Goal: Find specific page/section: Find specific page/section

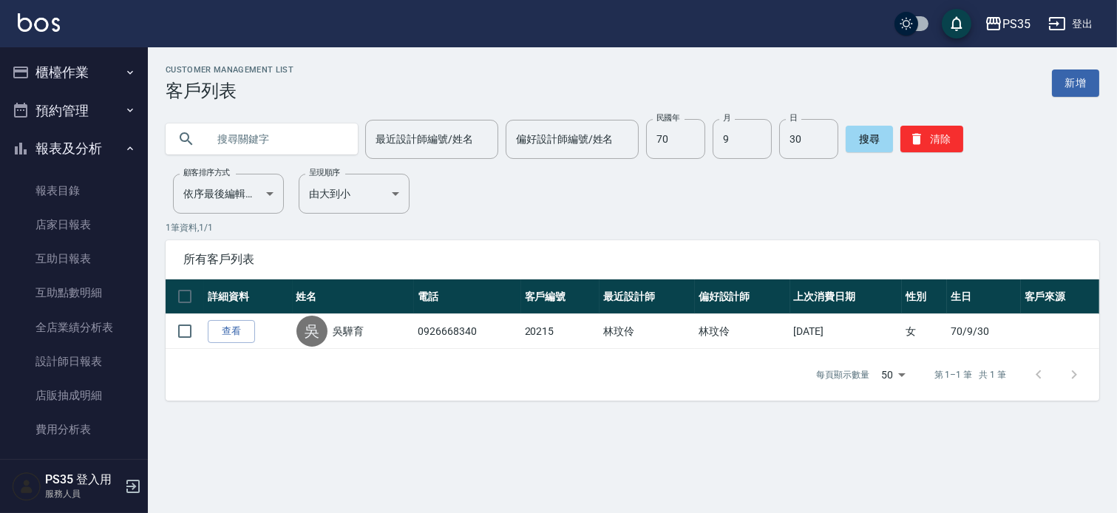
scroll to position [124, 0]
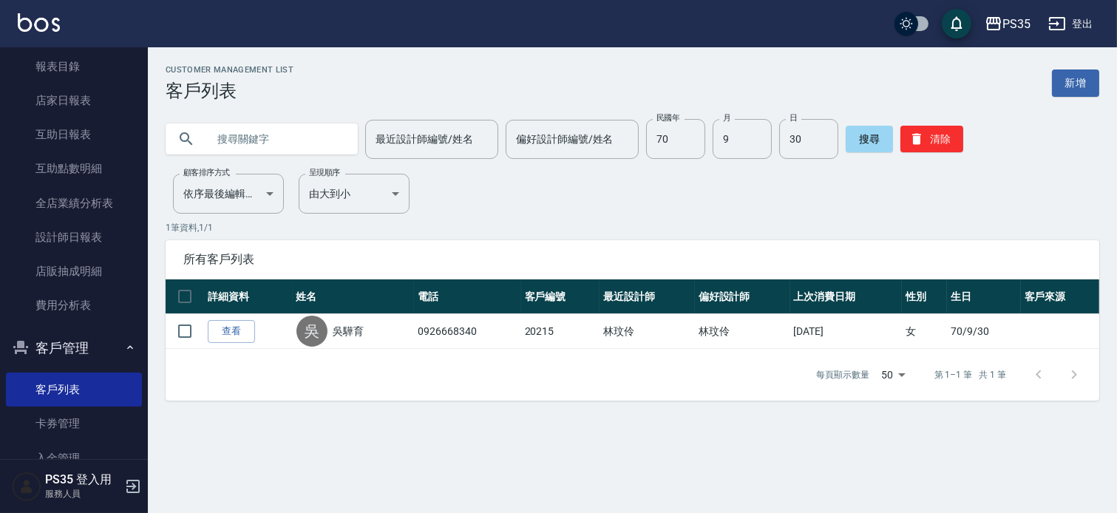
click at [282, 138] on input "text" at bounding box center [276, 139] width 139 height 40
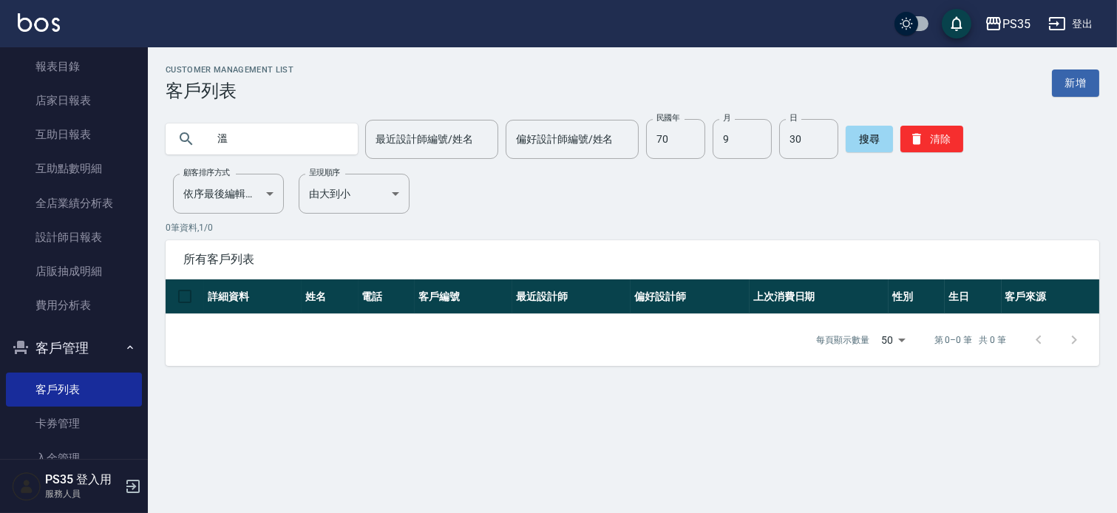
click at [275, 148] on input "溫" at bounding box center [276, 139] width 139 height 40
click at [298, 140] on input "溫陣" at bounding box center [276, 139] width 139 height 40
type input "溫"
type input "沁"
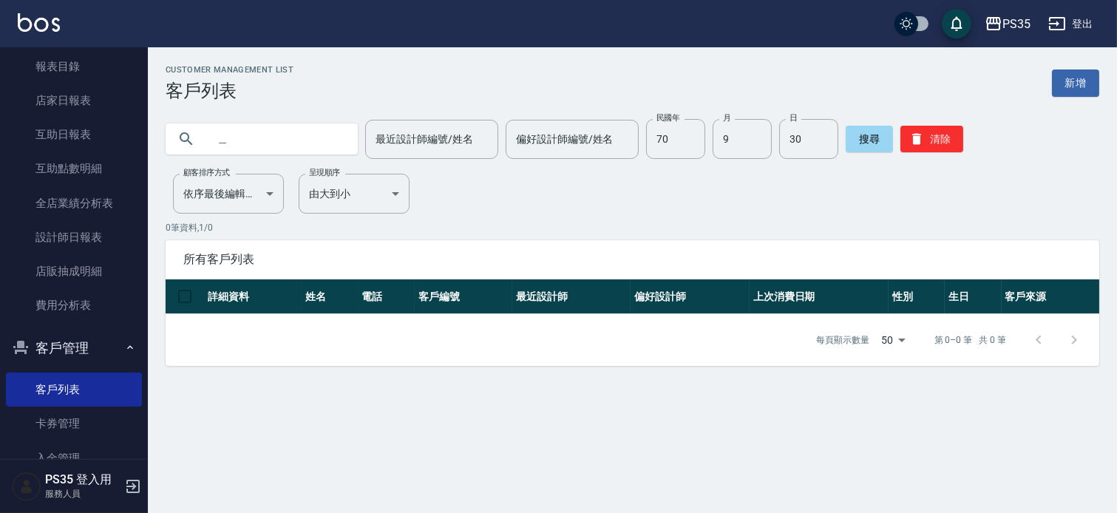
type input "謝"
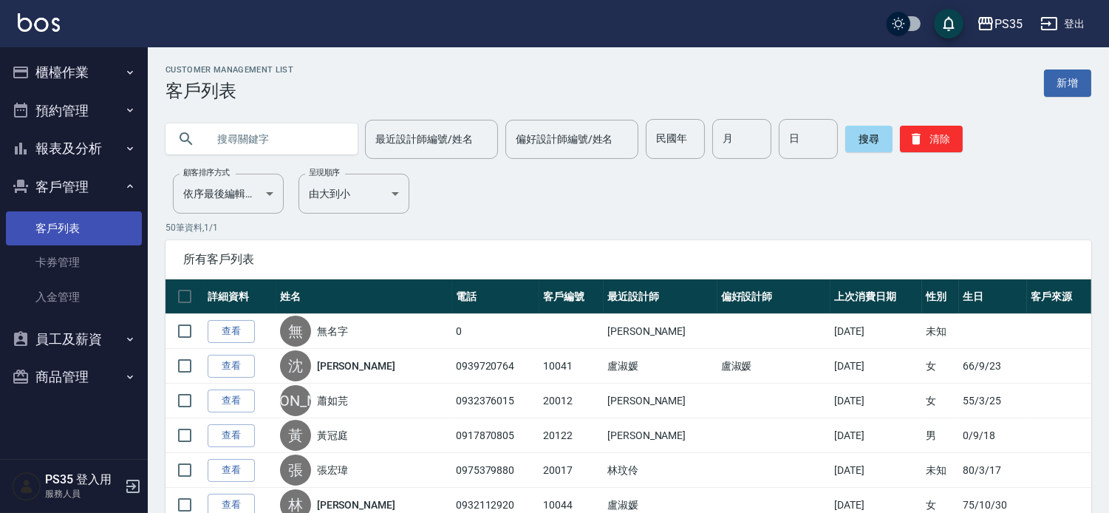
click at [98, 222] on link "客戶列表" at bounding box center [74, 228] width 136 height 34
click at [271, 140] on input "text" at bounding box center [276, 139] width 139 height 40
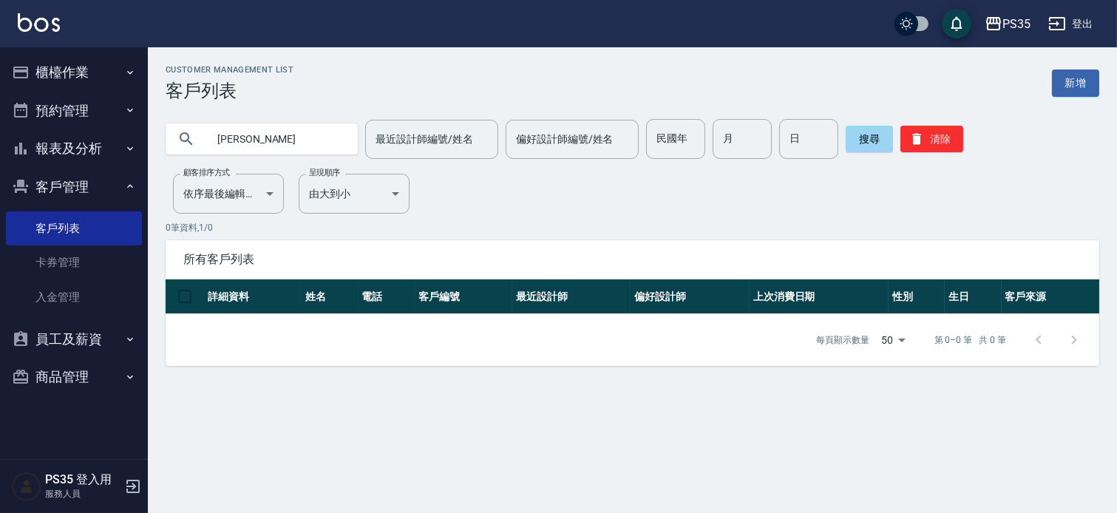
click at [270, 137] on input "謝沁" at bounding box center [276, 139] width 139 height 40
type input "謝沁茹"
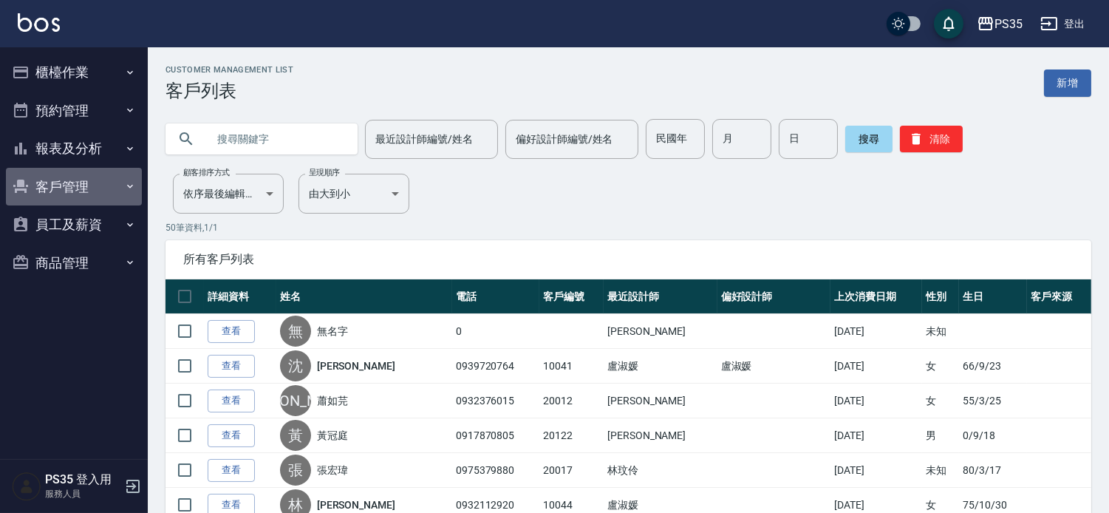
click at [109, 176] on button "客戶管理" at bounding box center [74, 187] width 136 height 38
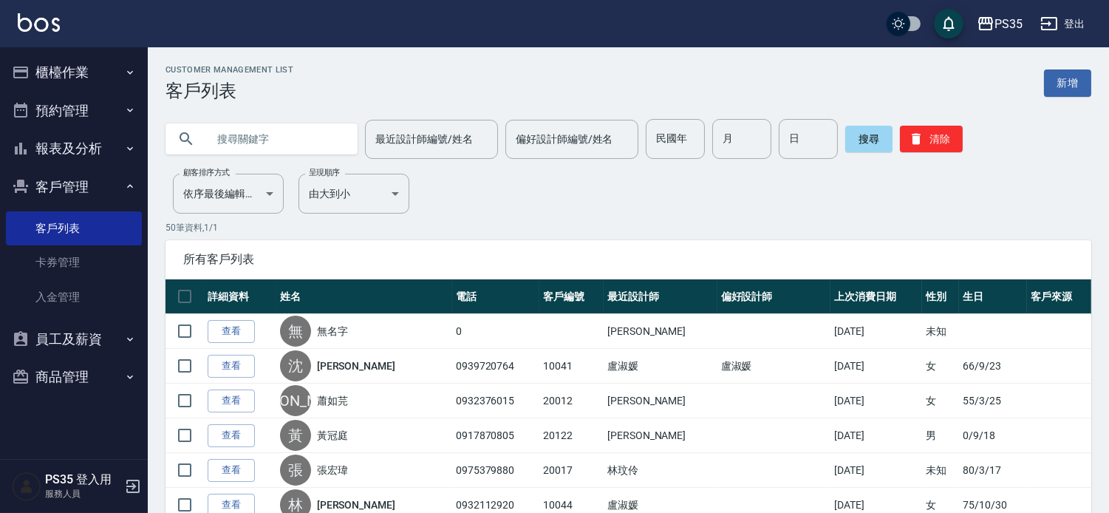
click at [303, 142] on input "text" at bounding box center [276, 139] width 139 height 40
click at [290, 146] on input "text" at bounding box center [276, 139] width 139 height 40
paste input "0987159775"
type input "0987159775"
